Goal: Transaction & Acquisition: Purchase product/service

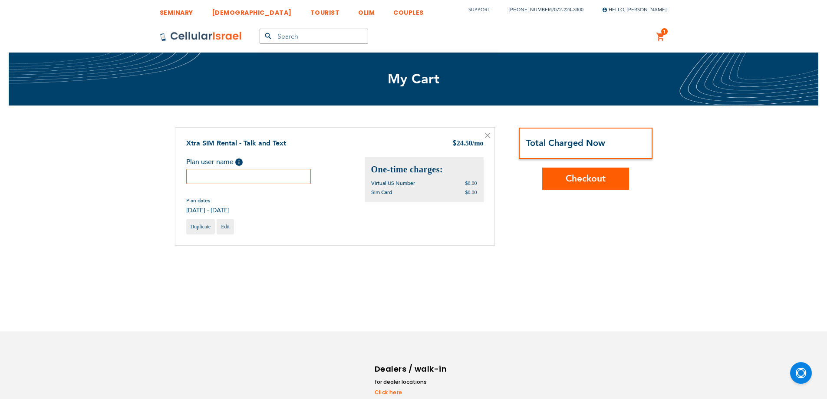
click at [247, 172] on input "text" at bounding box center [248, 176] width 125 height 15
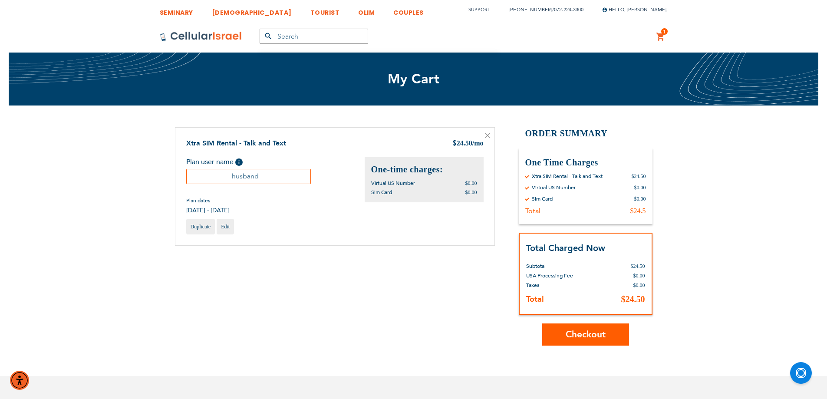
type input "husband"
click at [578, 331] on span "Checkout" at bounding box center [585, 334] width 40 height 13
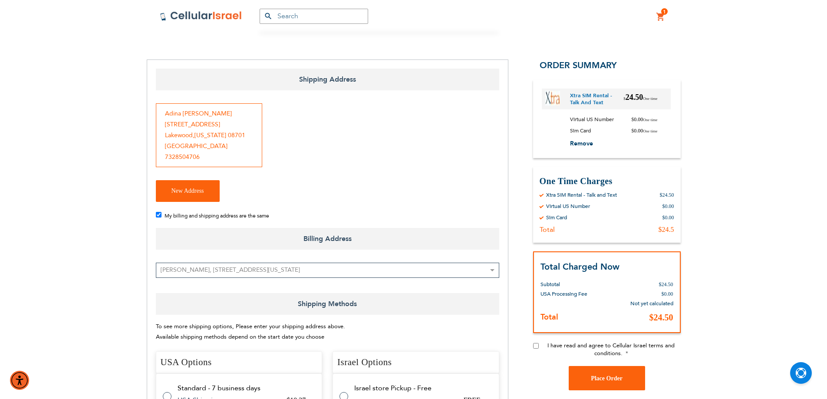
checkbox input "true"
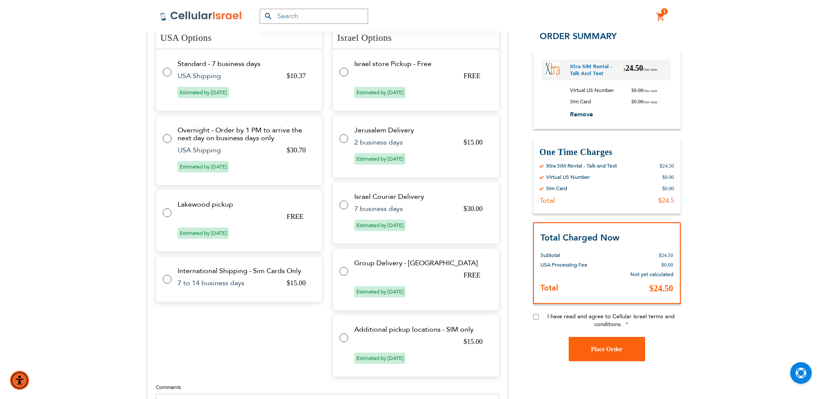
scroll to position [347, 0]
click at [339, 66] on label at bounding box center [347, 66] width 17 height 0
radio input "true"
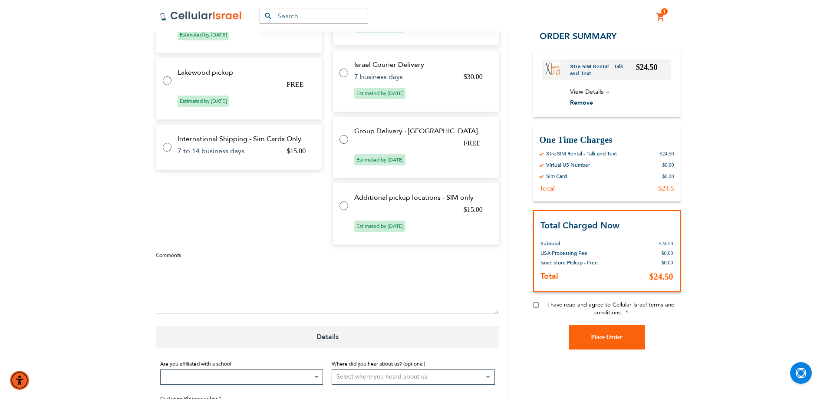
scroll to position [588, 0]
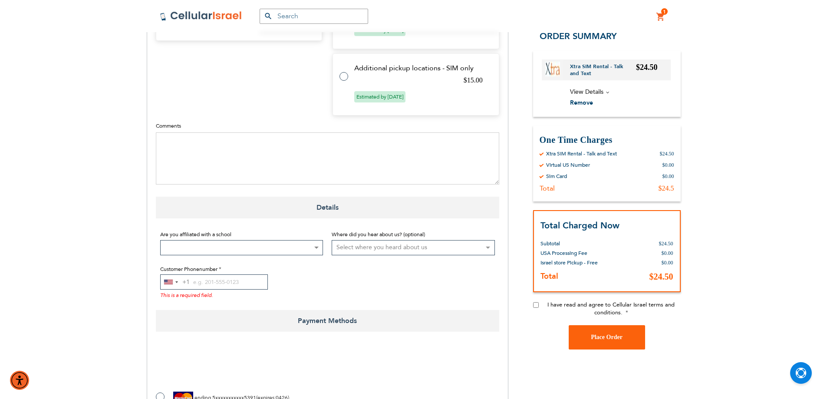
click at [538, 305] on input "I have read and agree to Cellular Israel terms and conditions." at bounding box center [536, 305] width 6 height 6
checkbox input "true"
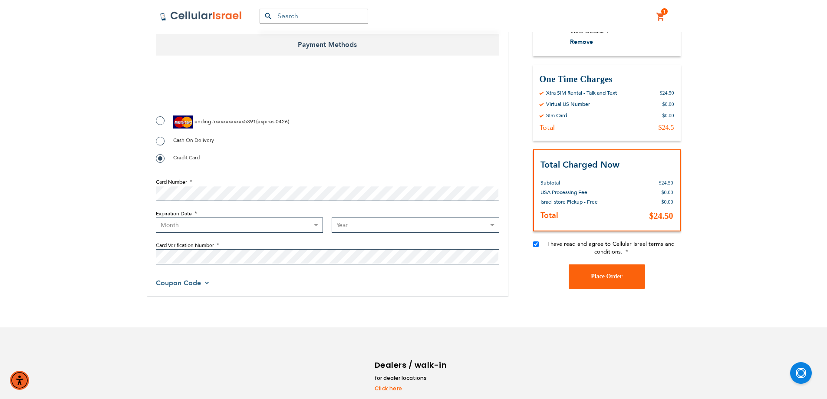
scroll to position [675, 0]
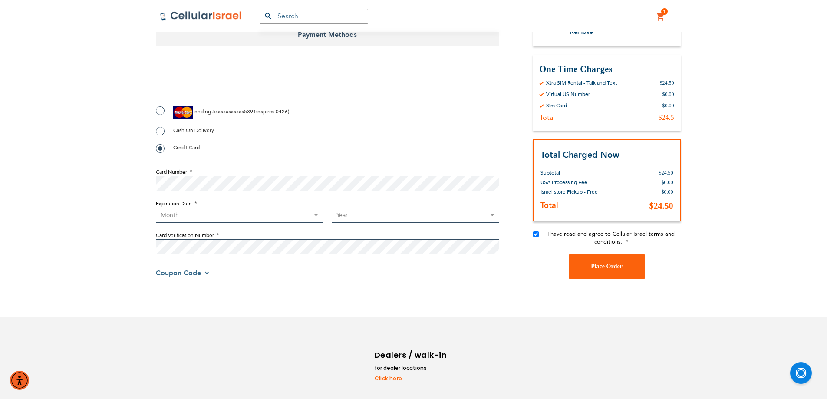
checkbox input "true"
click at [162, 110] on label "ending 5xxxxxxxxxxx5391 ( expires : 0426 )" at bounding box center [222, 111] width 133 height 13
radio input "true"
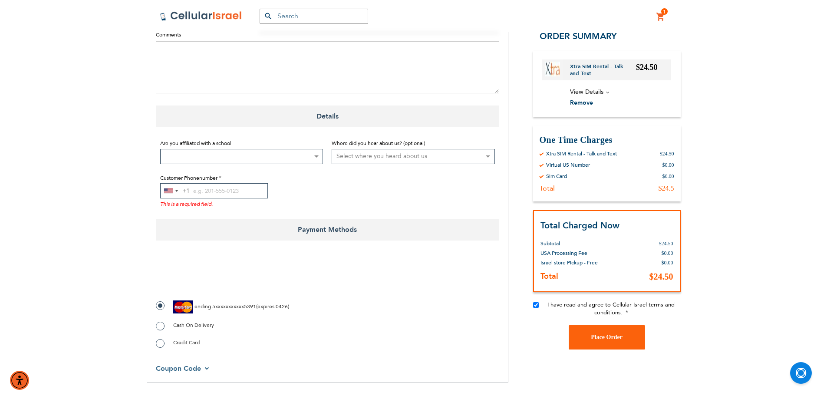
scroll to position [478, 0]
click at [160, 187] on fieldset "Are you affiliated with a school Not Affiliated with a School Aderes Hatorah Ad…" at bounding box center [327, 175] width 343 height 79
click at [165, 191] on div "United States +1" at bounding box center [168, 192] width 9 height 5
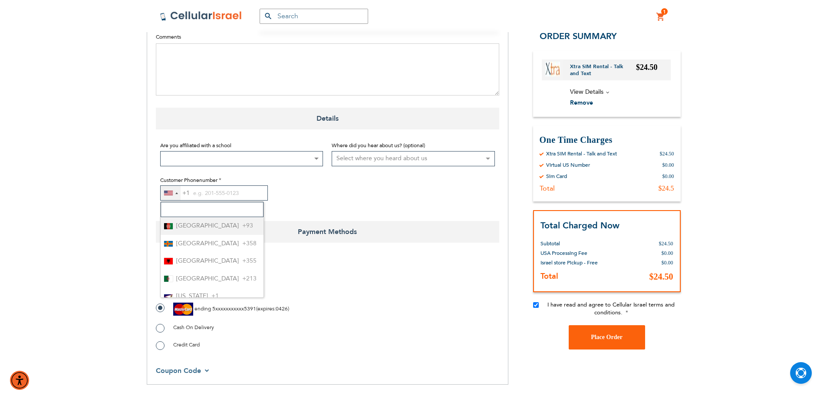
click at [184, 209] on input "Search" at bounding box center [212, 209] width 103 height 15
type input "972"
click at [195, 227] on span "+972" at bounding box center [201, 225] width 14 height 11
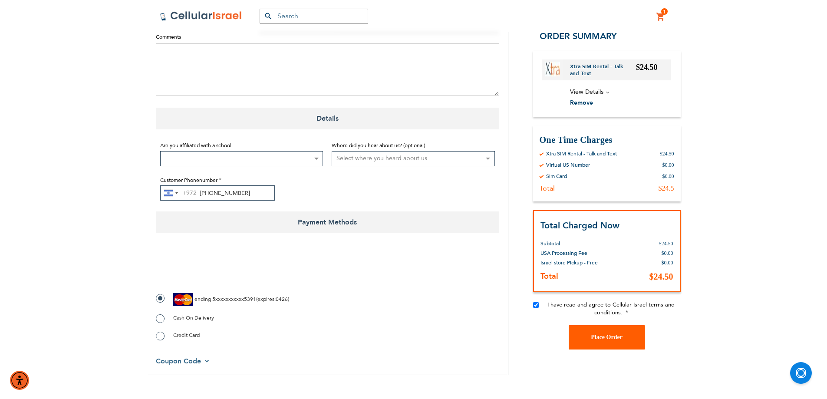
type input "72-224-3300"
click at [595, 337] on span "Place Order" at bounding box center [607, 337] width 32 height 7
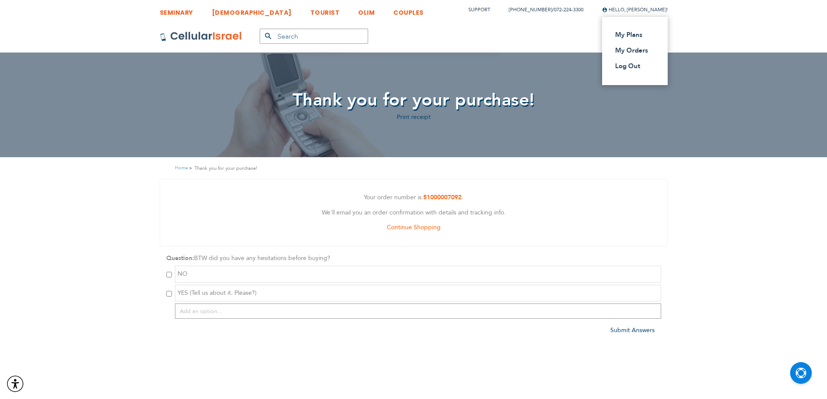
click at [614, 13] on span "Hello, [PERSON_NAME]!" at bounding box center [635, 10] width 66 height 7
click at [616, 66] on link "Log Out" at bounding box center [632, 66] width 34 height 9
